Goal: Navigation & Orientation: Find specific page/section

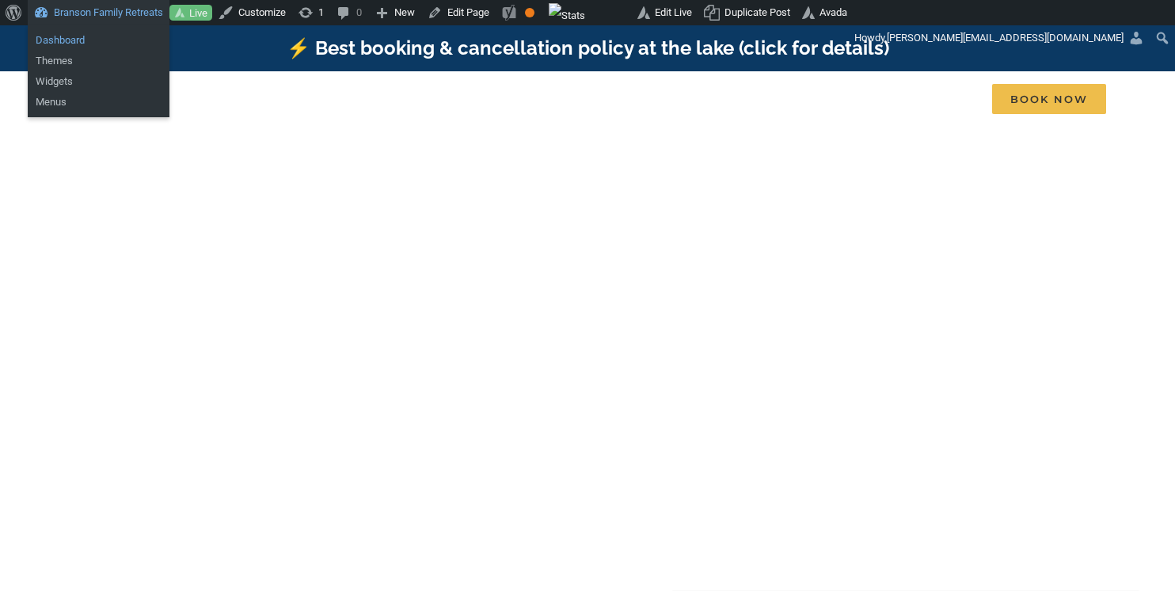
click at [78, 40] on link "Dashboard" at bounding box center [99, 40] width 142 height 21
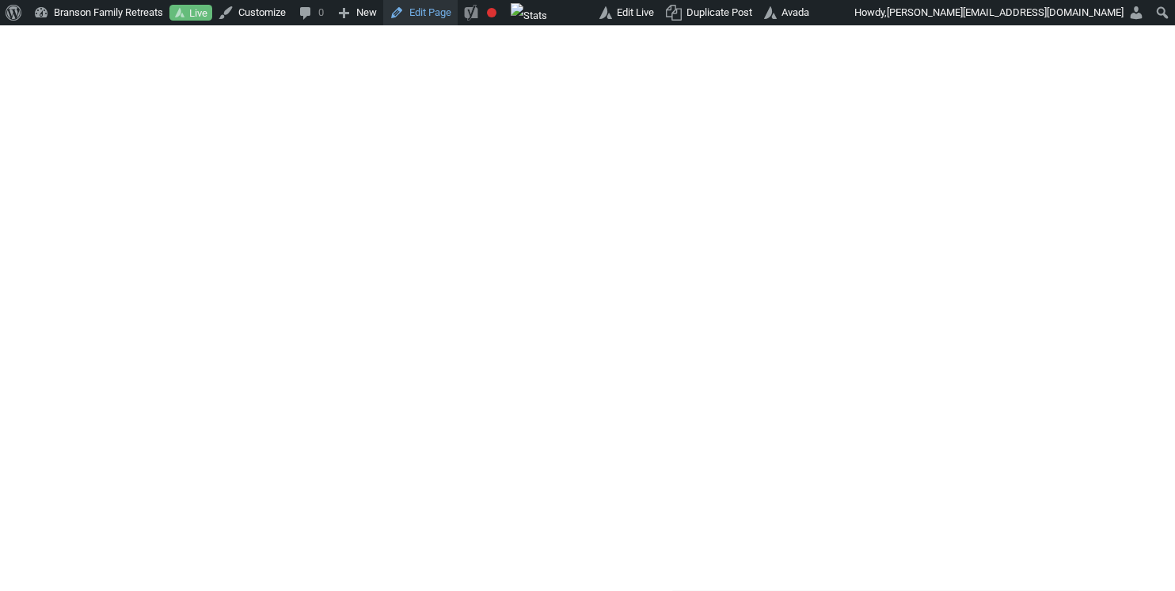
click at [444, 16] on link "Edit Page" at bounding box center [420, 12] width 74 height 25
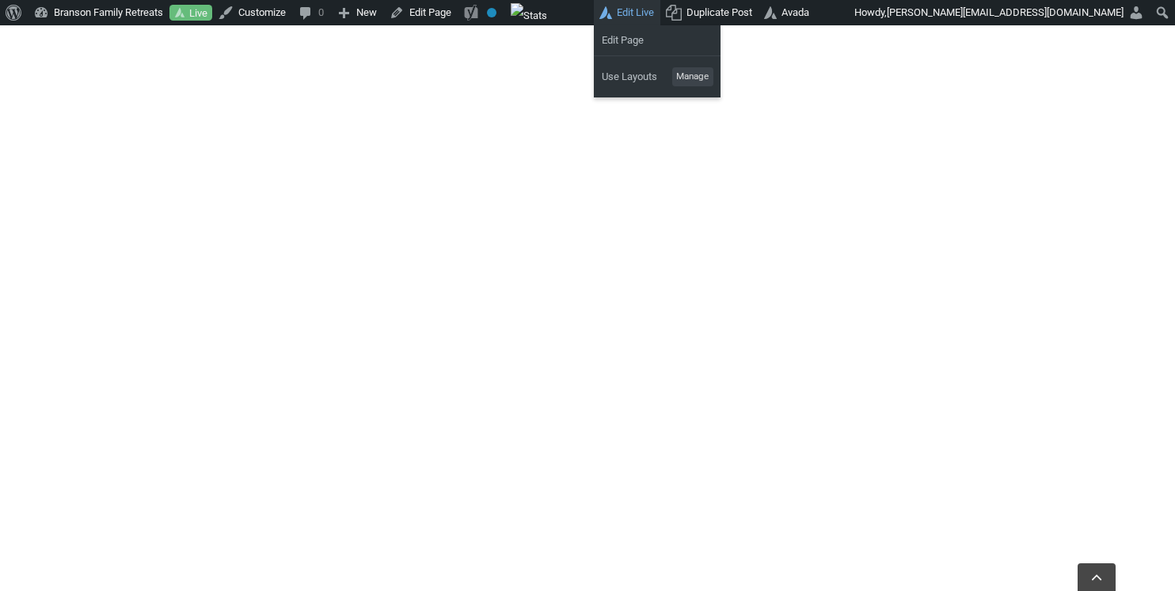
scroll to position [1147, 0]
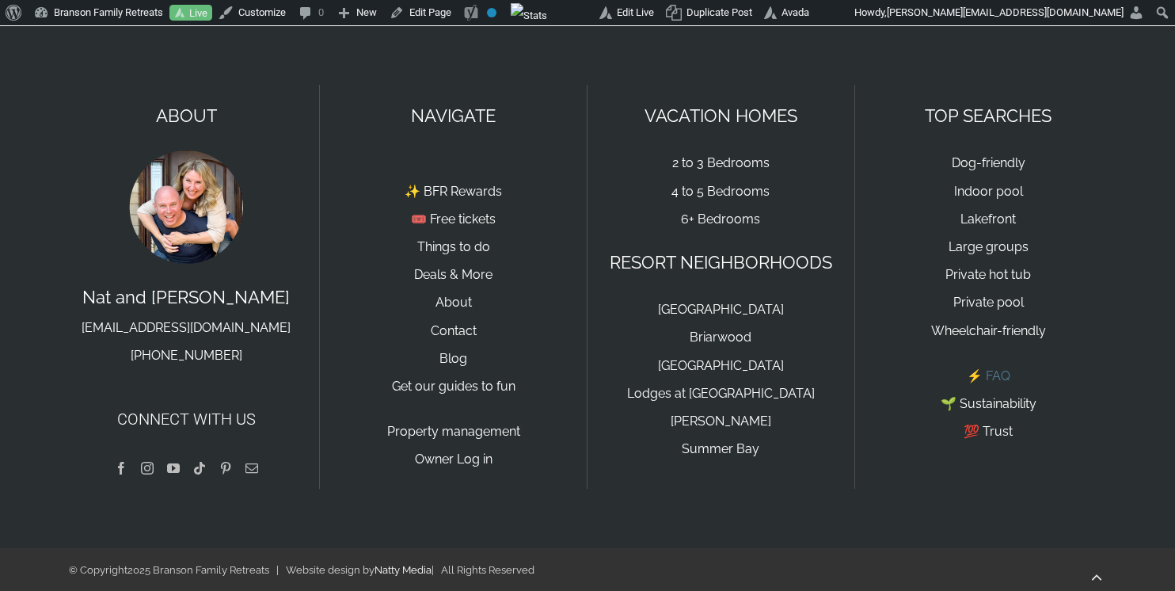
click at [998, 372] on link "⚡️ FAQ" at bounding box center [989, 375] width 44 height 15
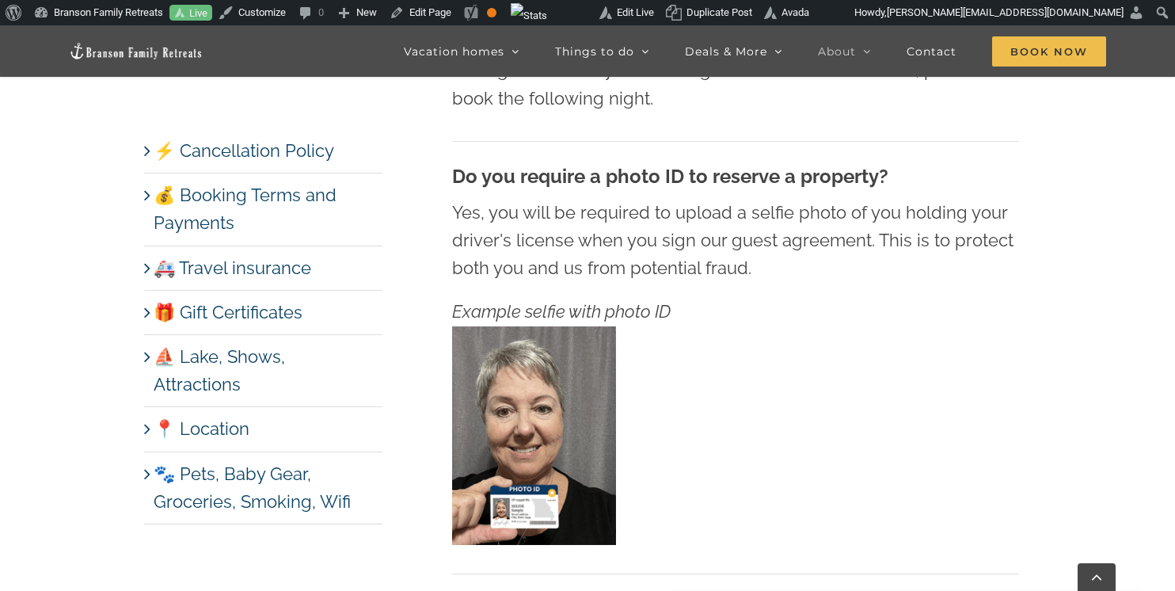
scroll to position [1231, 0]
